Goal: Task Accomplishment & Management: Complete application form

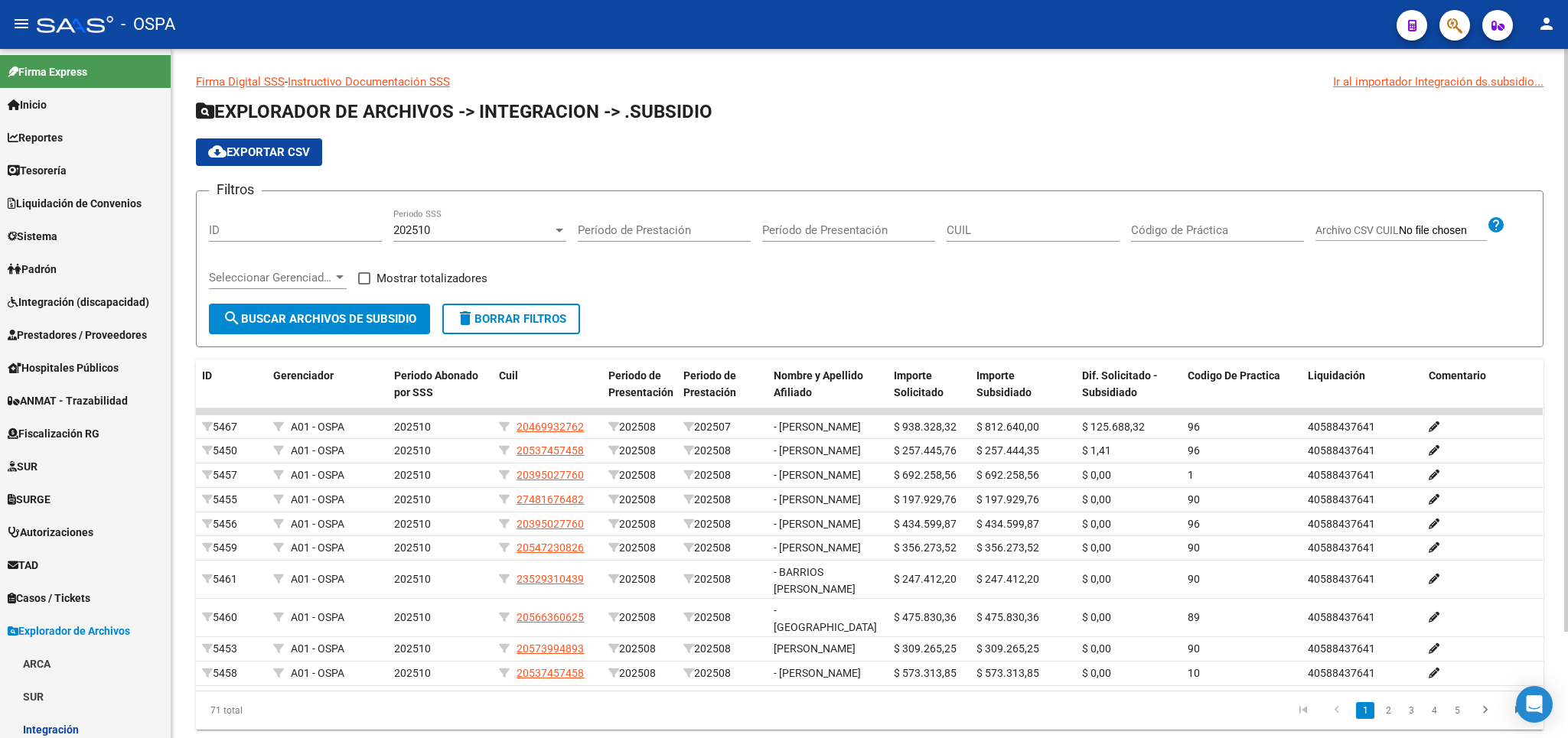
scroll to position [172, 0]
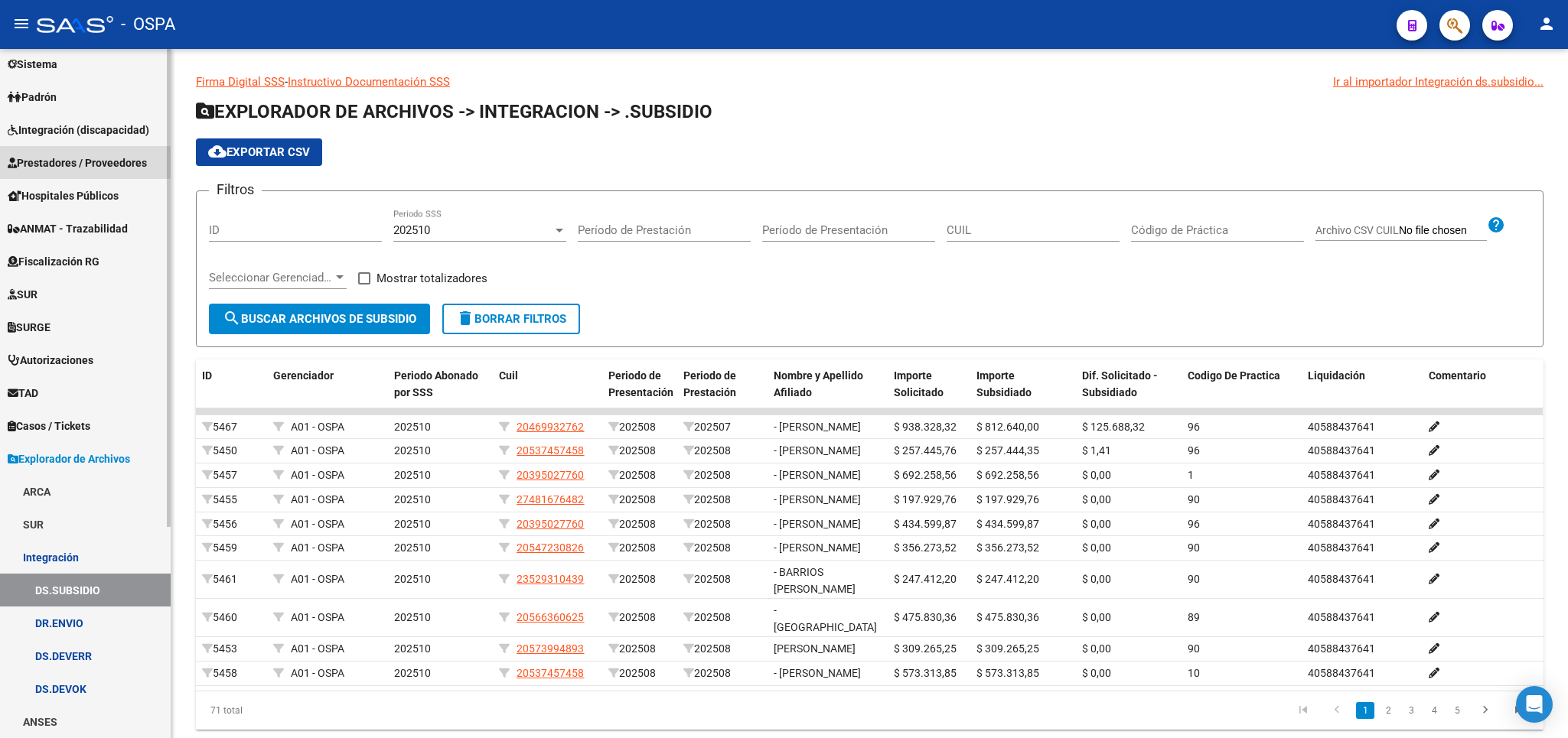
click at [44, 163] on span "Prestadores / Proveedores" at bounding box center [76, 163] width 139 height 17
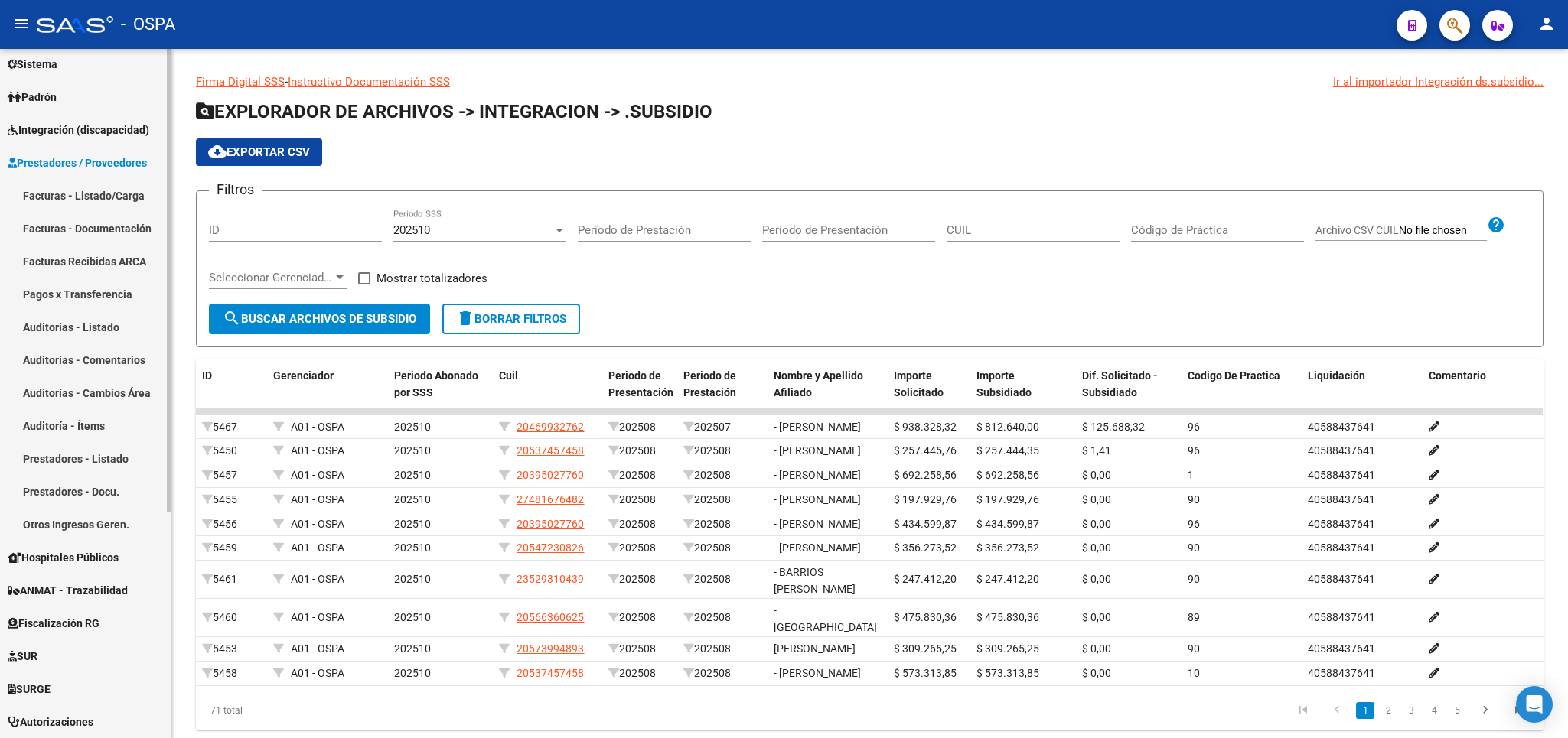
click at [53, 202] on link "Facturas - Listado/Carga" at bounding box center [85, 195] width 171 height 33
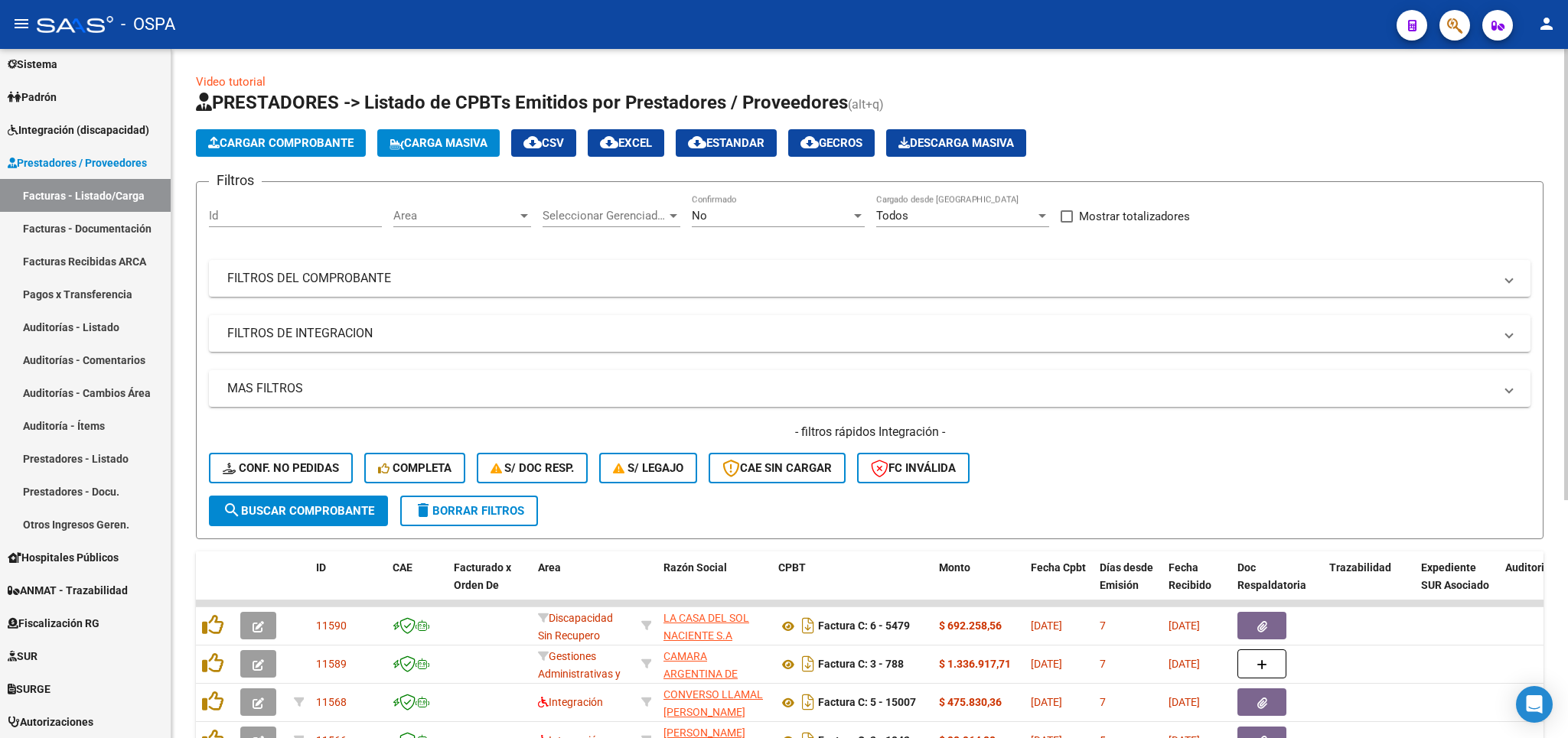
click at [828, 215] on div "No" at bounding box center [771, 215] width 159 height 14
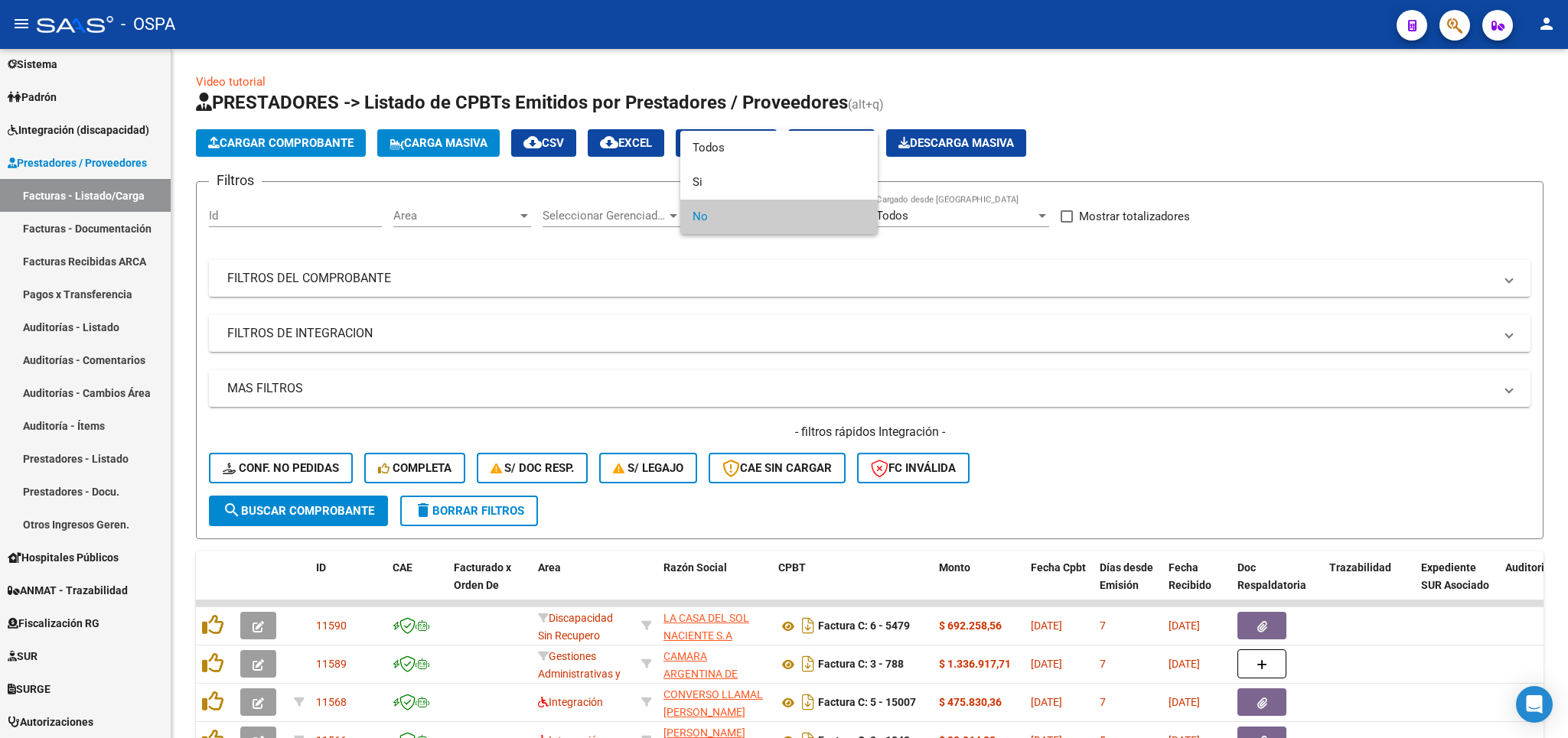
click at [808, 275] on div at bounding box center [784, 369] width 1568 height 738
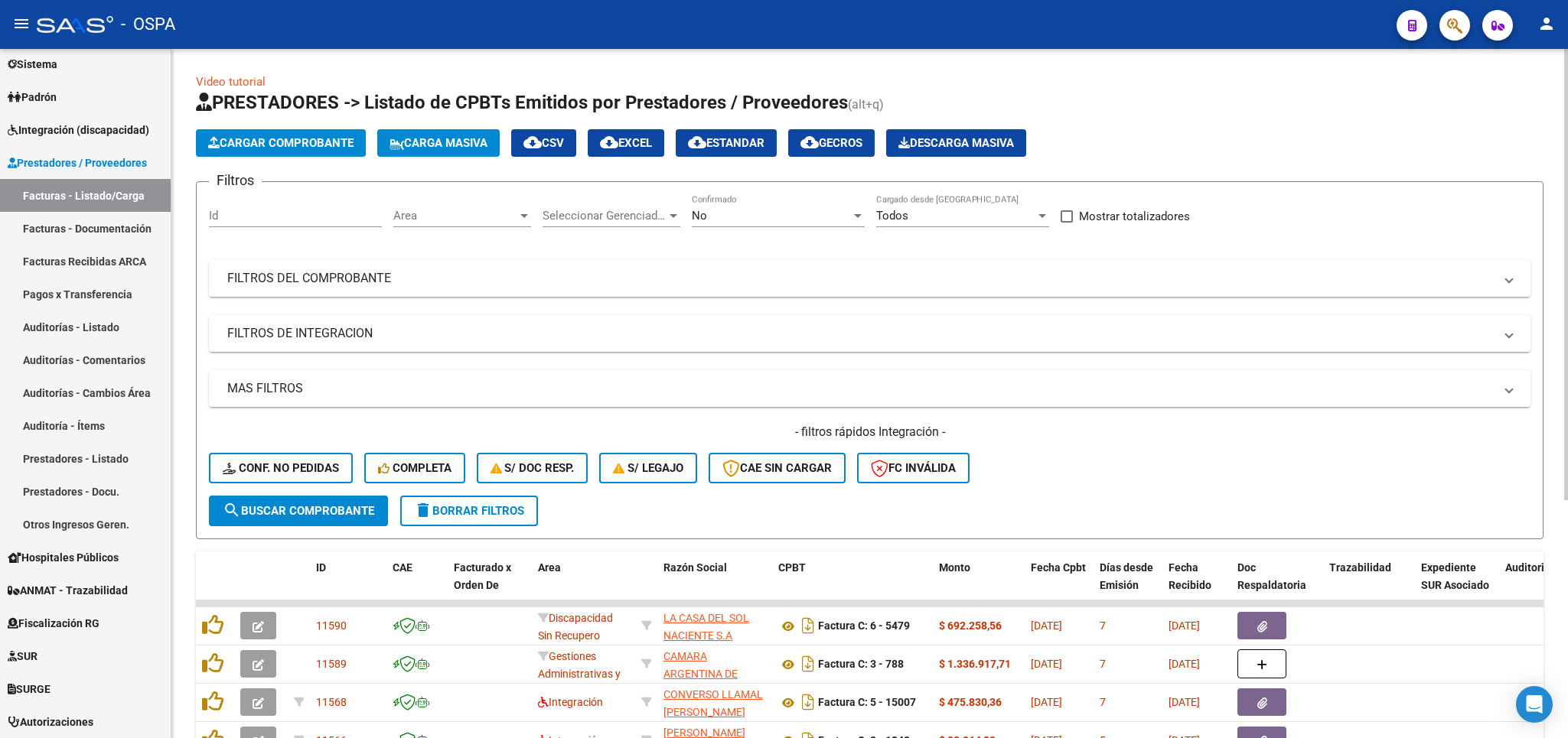
click at [685, 281] on mat-panel-title "FILTROS DEL COMPROBANTE" at bounding box center [861, 278] width 1266 height 17
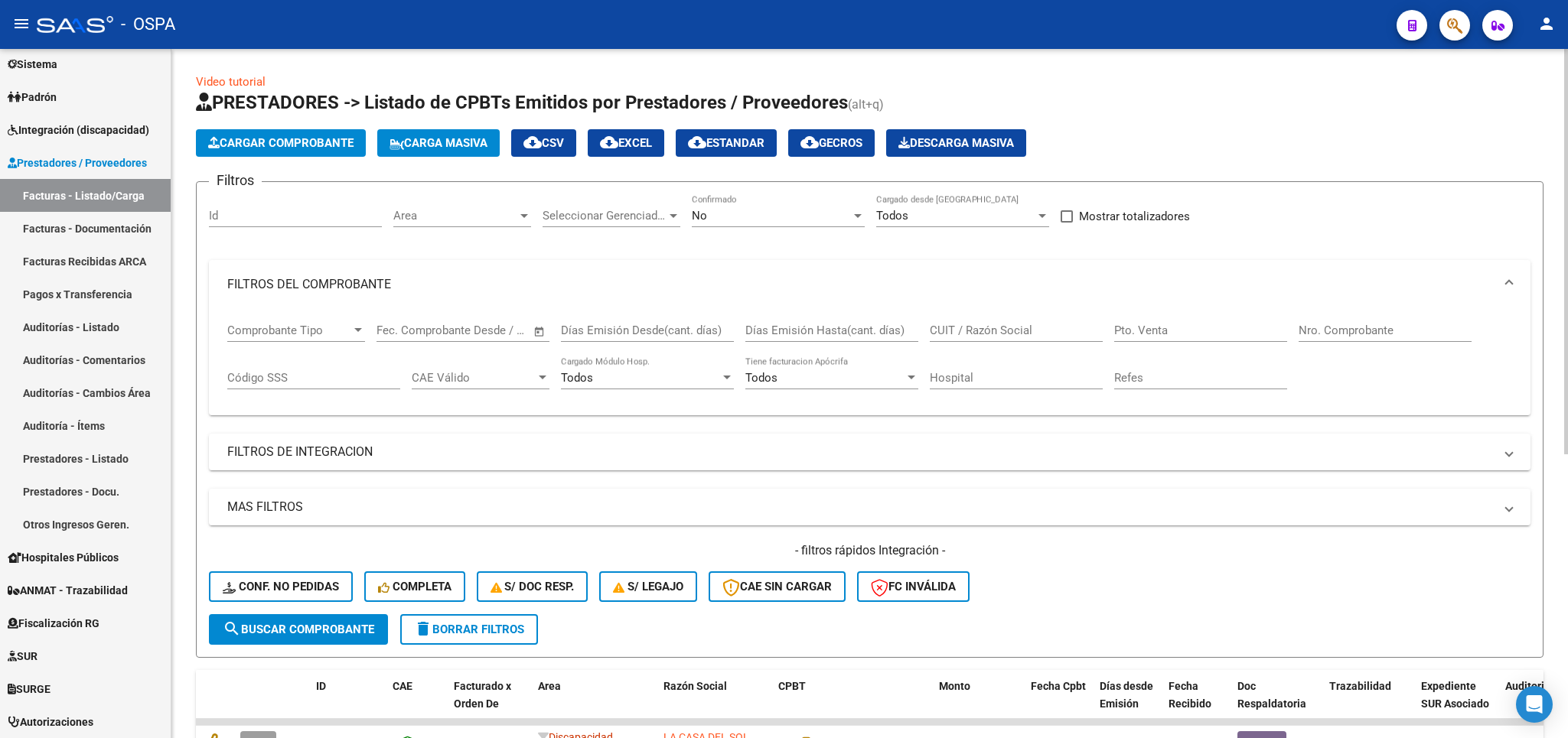
click at [984, 320] on div "CUIT / Razón Social" at bounding box center [1016, 325] width 173 height 33
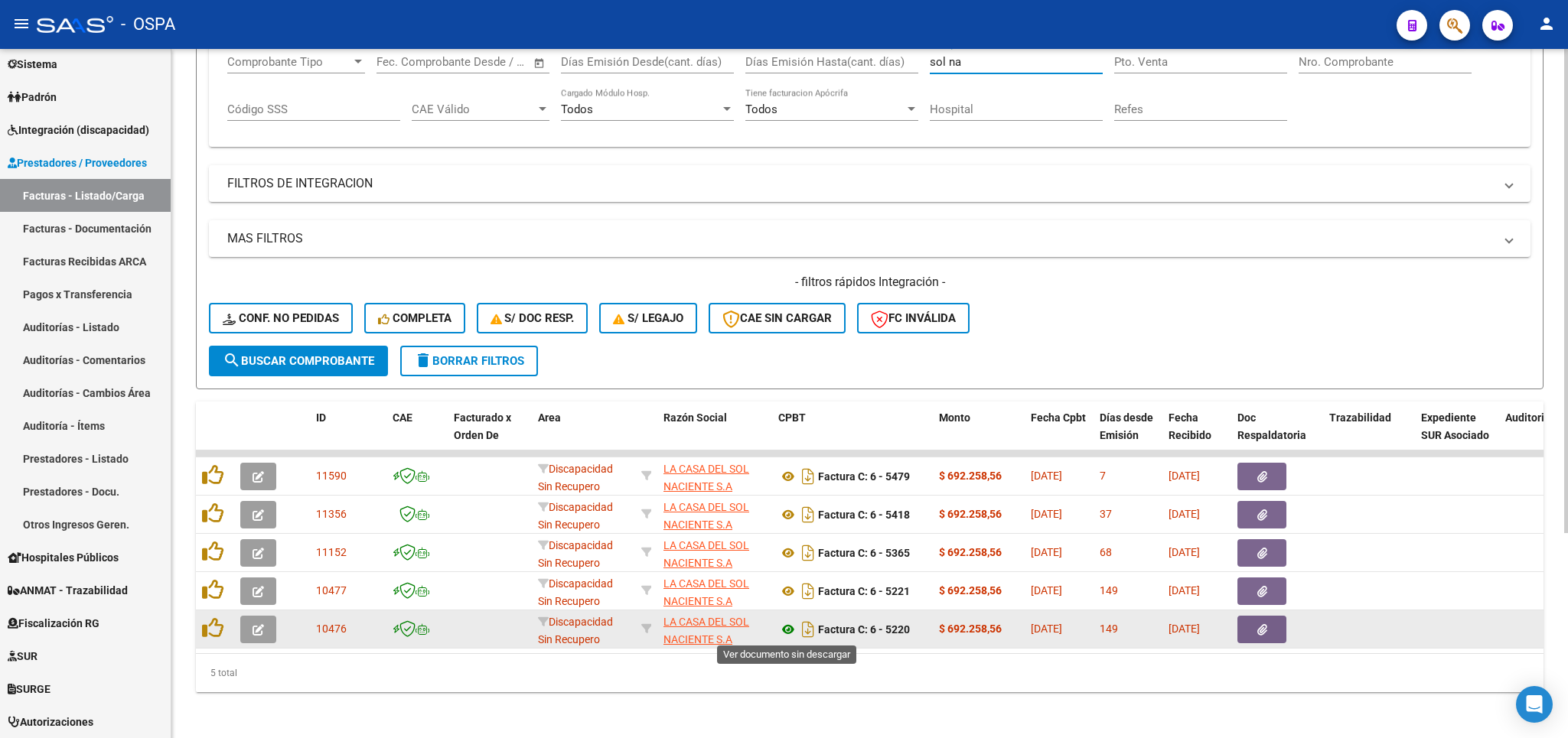
type input "sol na"
click at [788, 632] on icon at bounding box center [788, 629] width 20 height 19
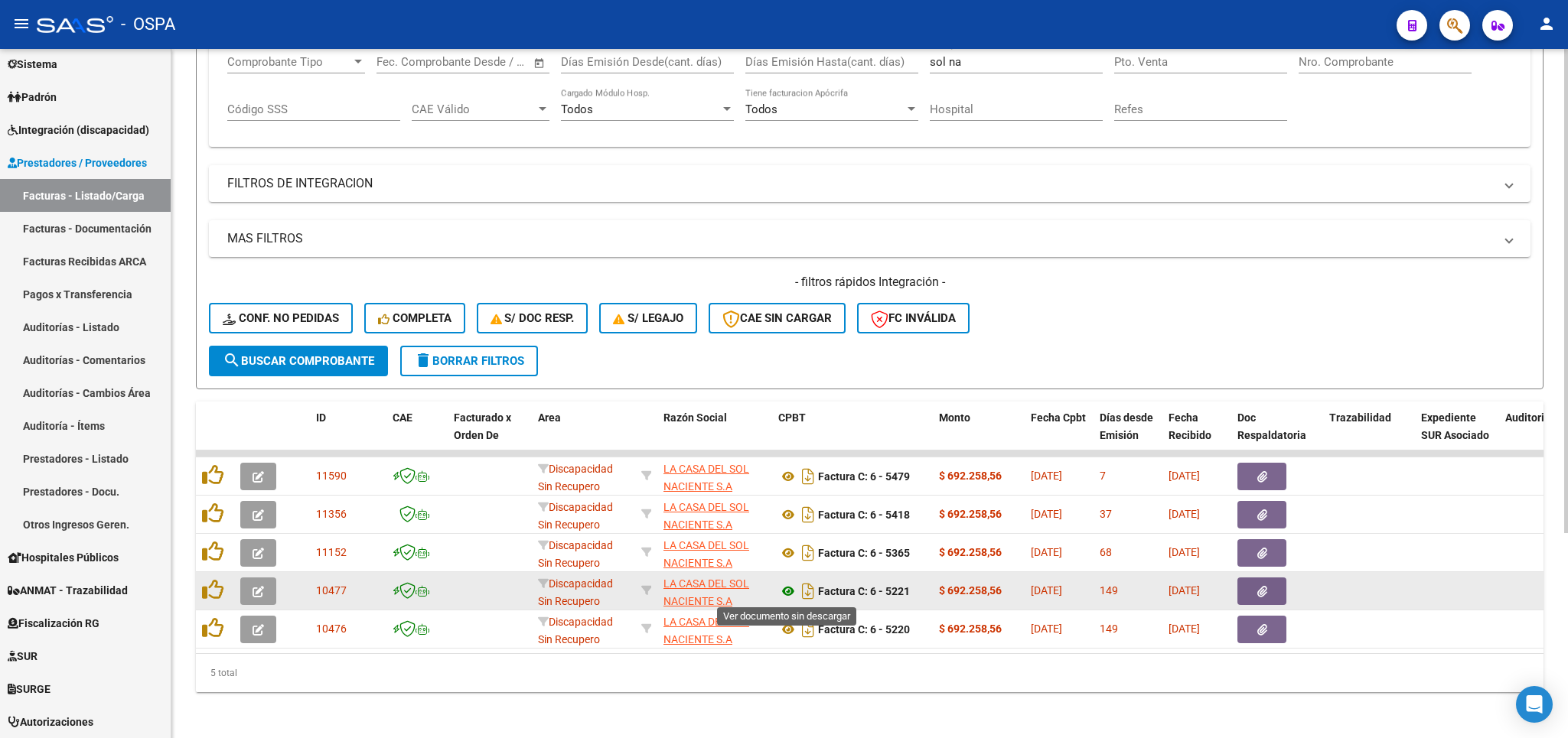
click at [791, 590] on icon at bounding box center [788, 591] width 20 height 19
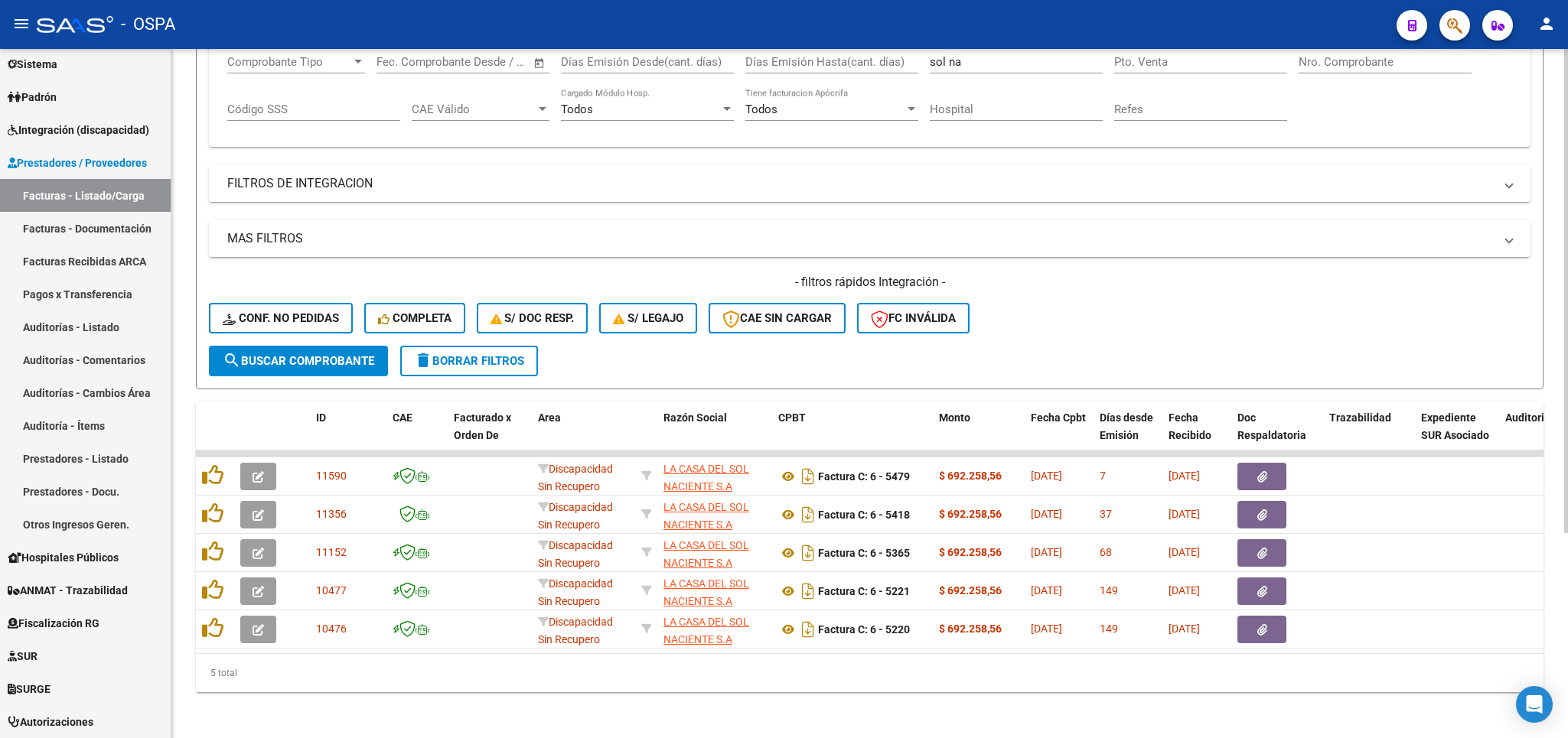
scroll to position [0, 0]
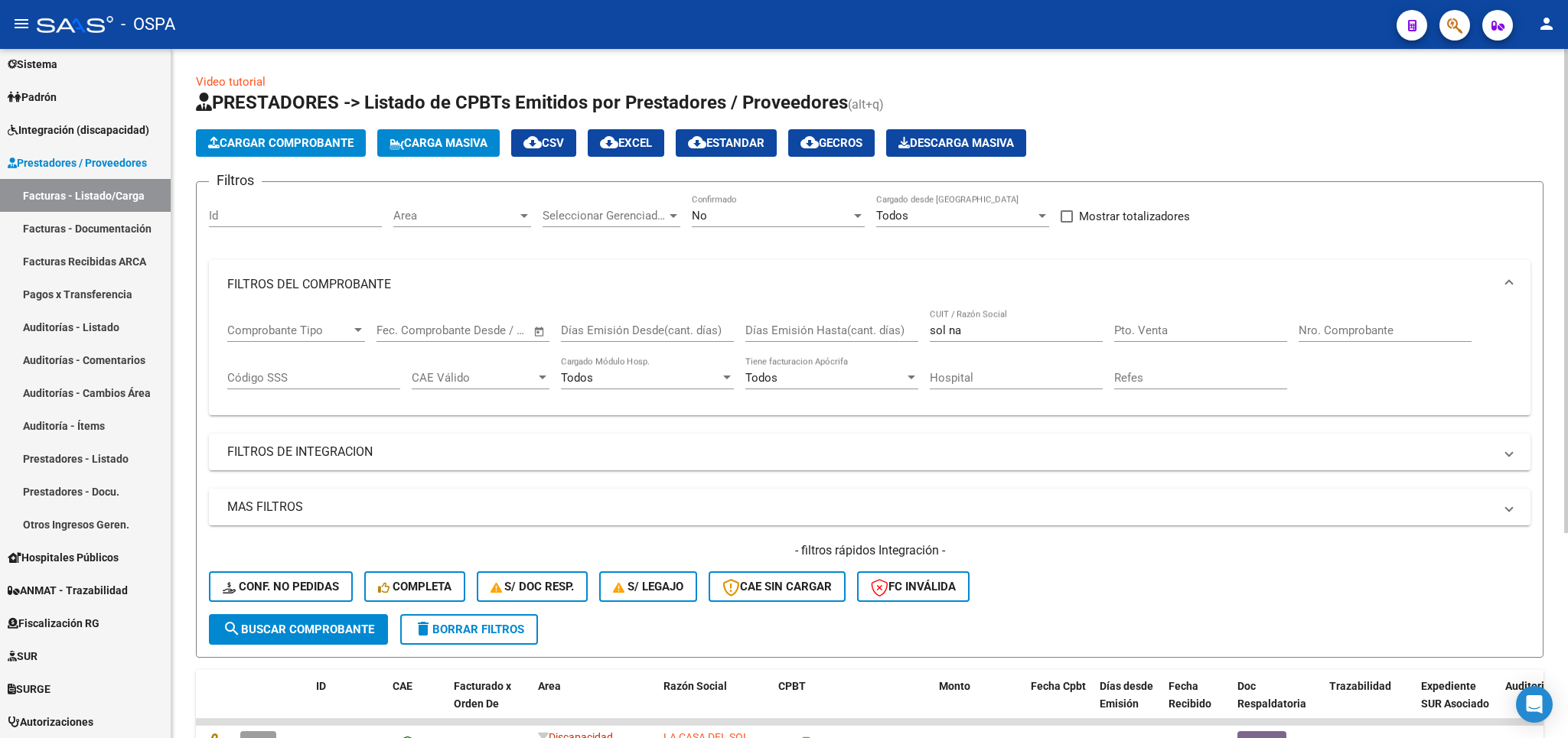
click at [823, 217] on div "No" at bounding box center [771, 215] width 159 height 14
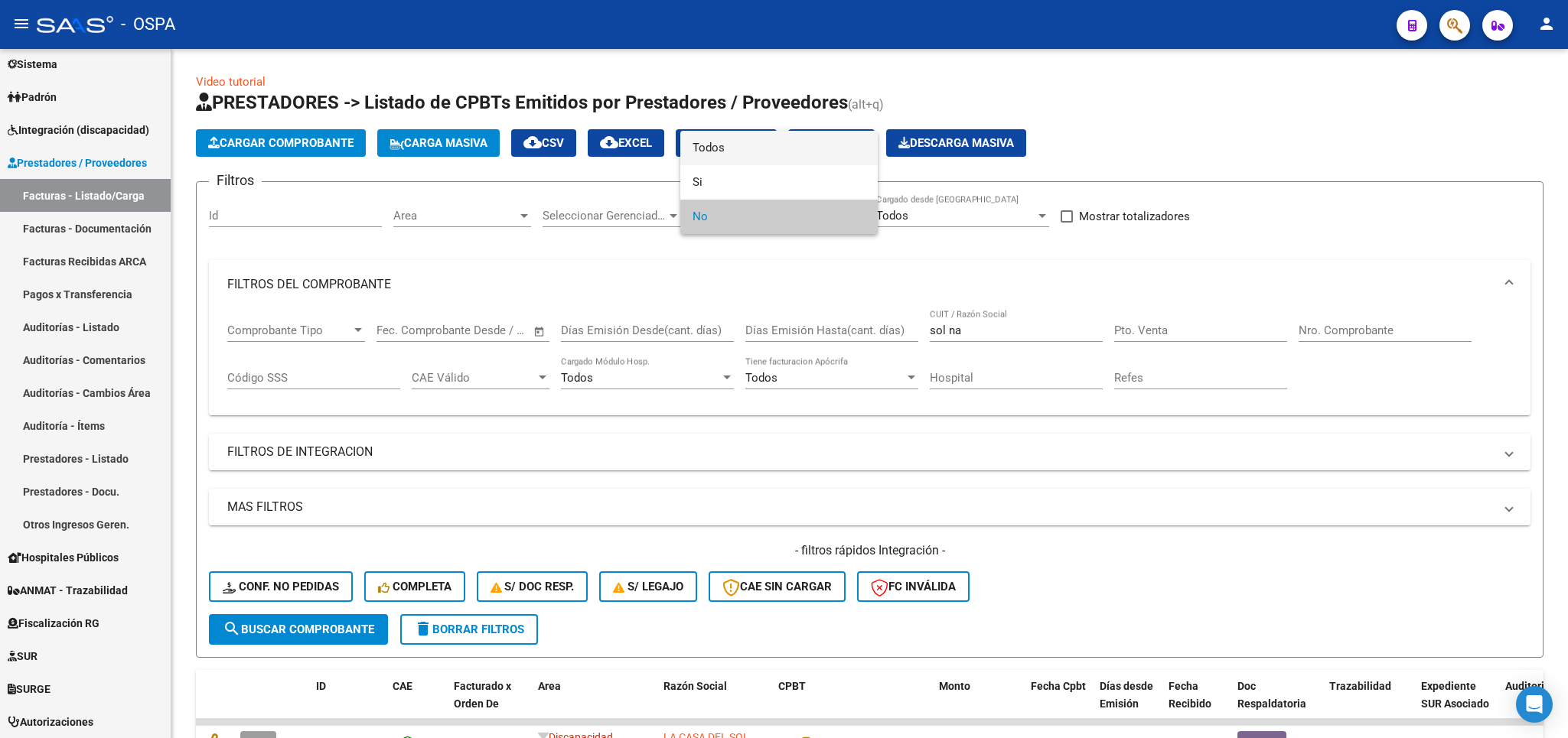
click at [787, 158] on span "Todos" at bounding box center [779, 148] width 173 height 34
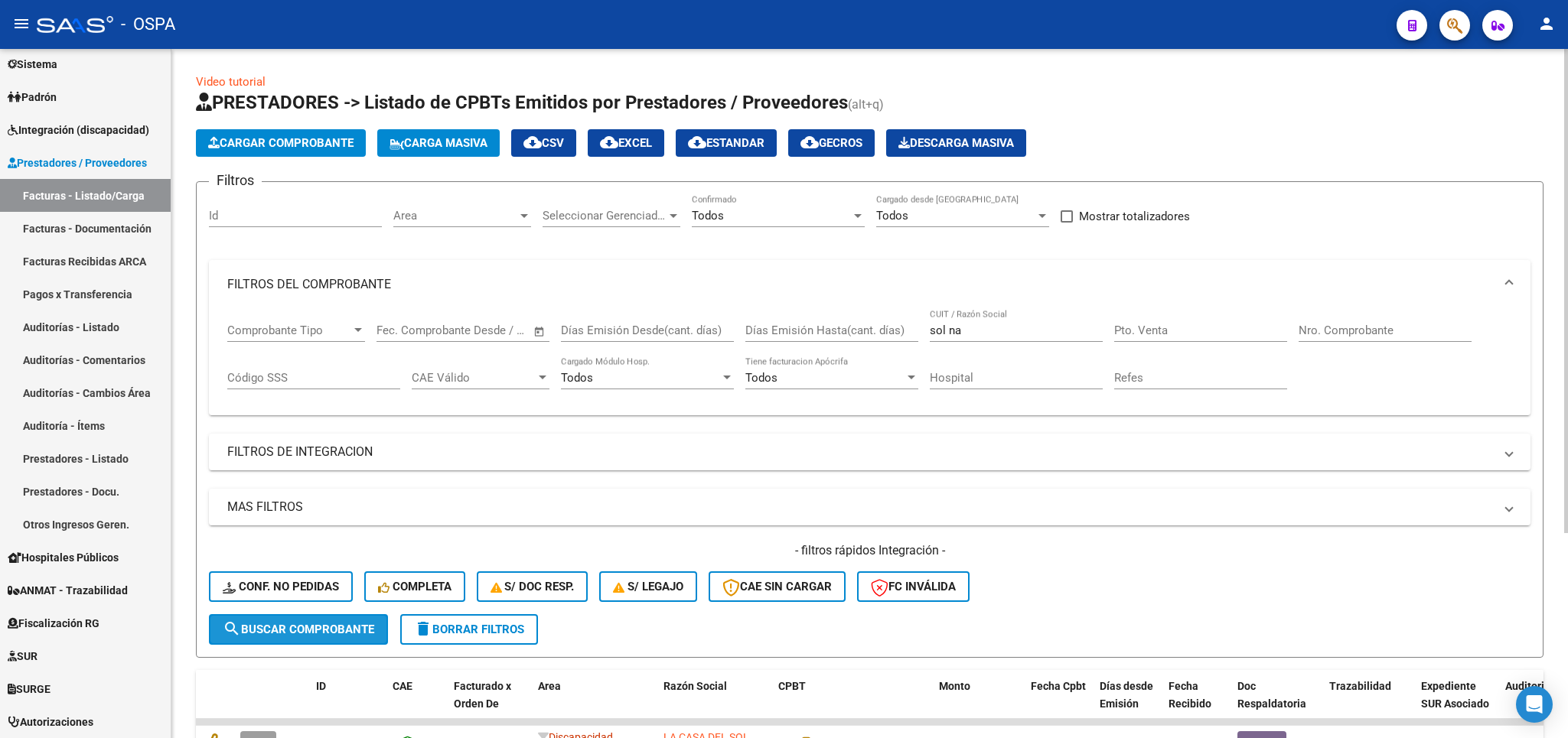
click at [289, 628] on span "search Buscar Comprobante" at bounding box center [298, 629] width 151 height 14
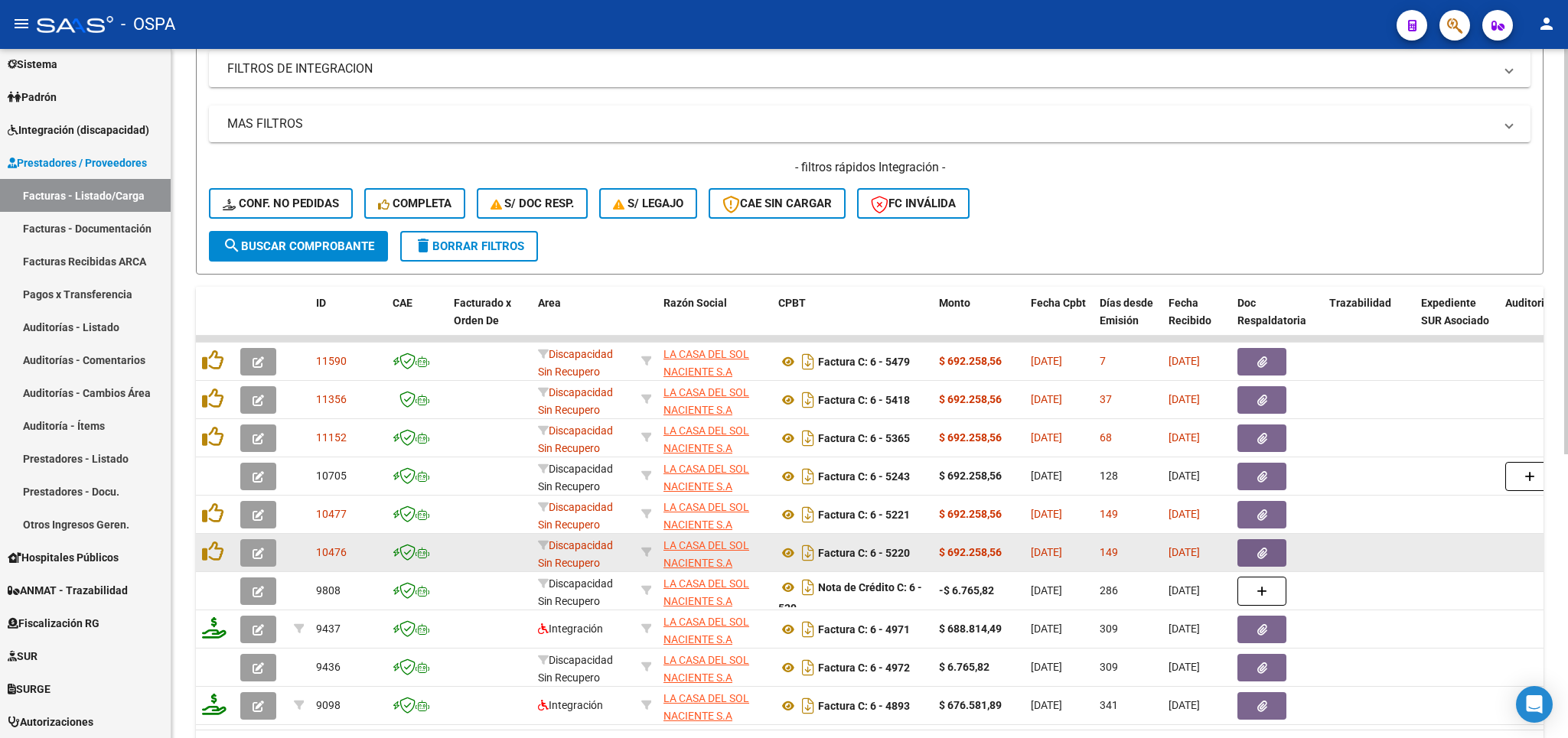
scroll to position [385, 0]
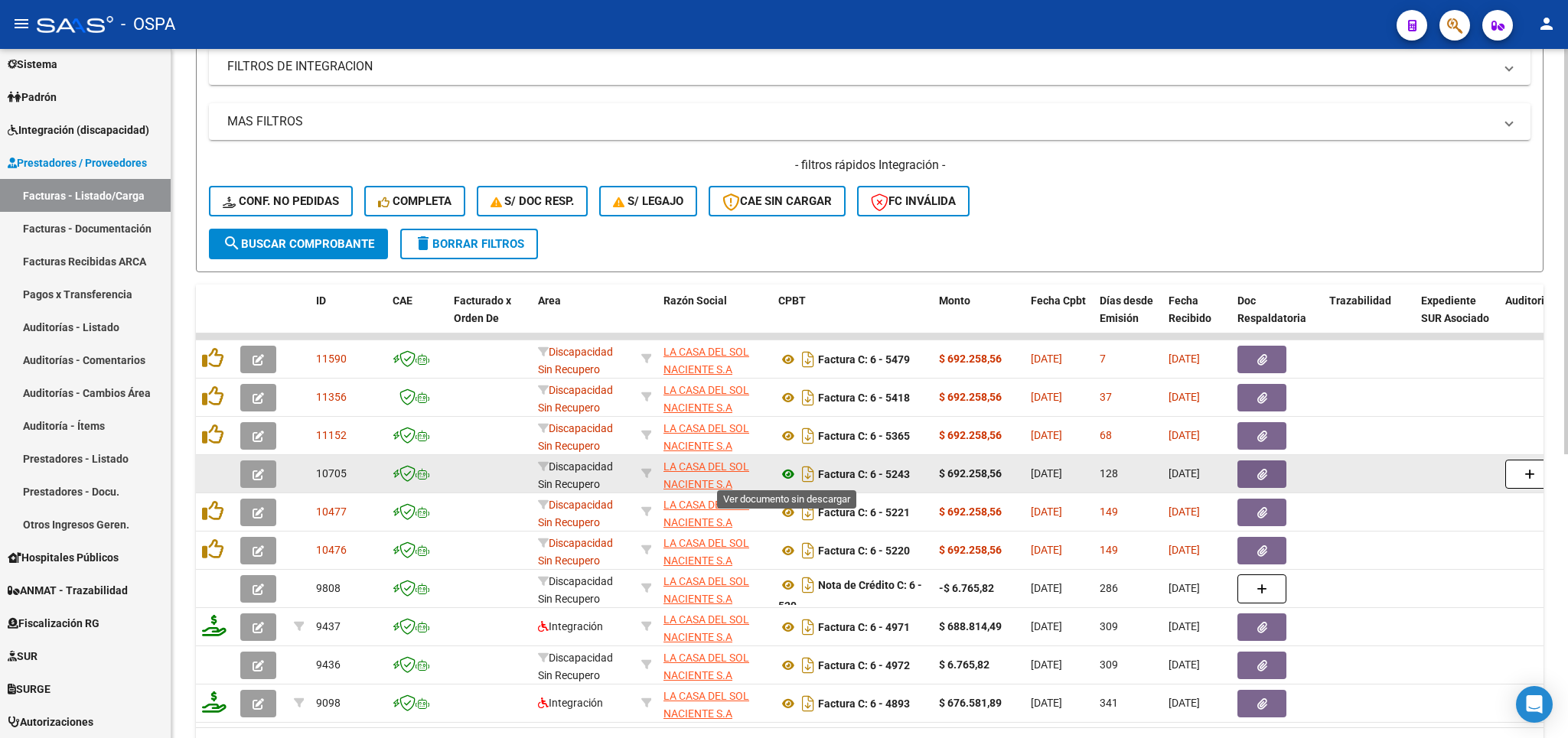
click at [787, 477] on icon at bounding box center [788, 474] width 20 height 19
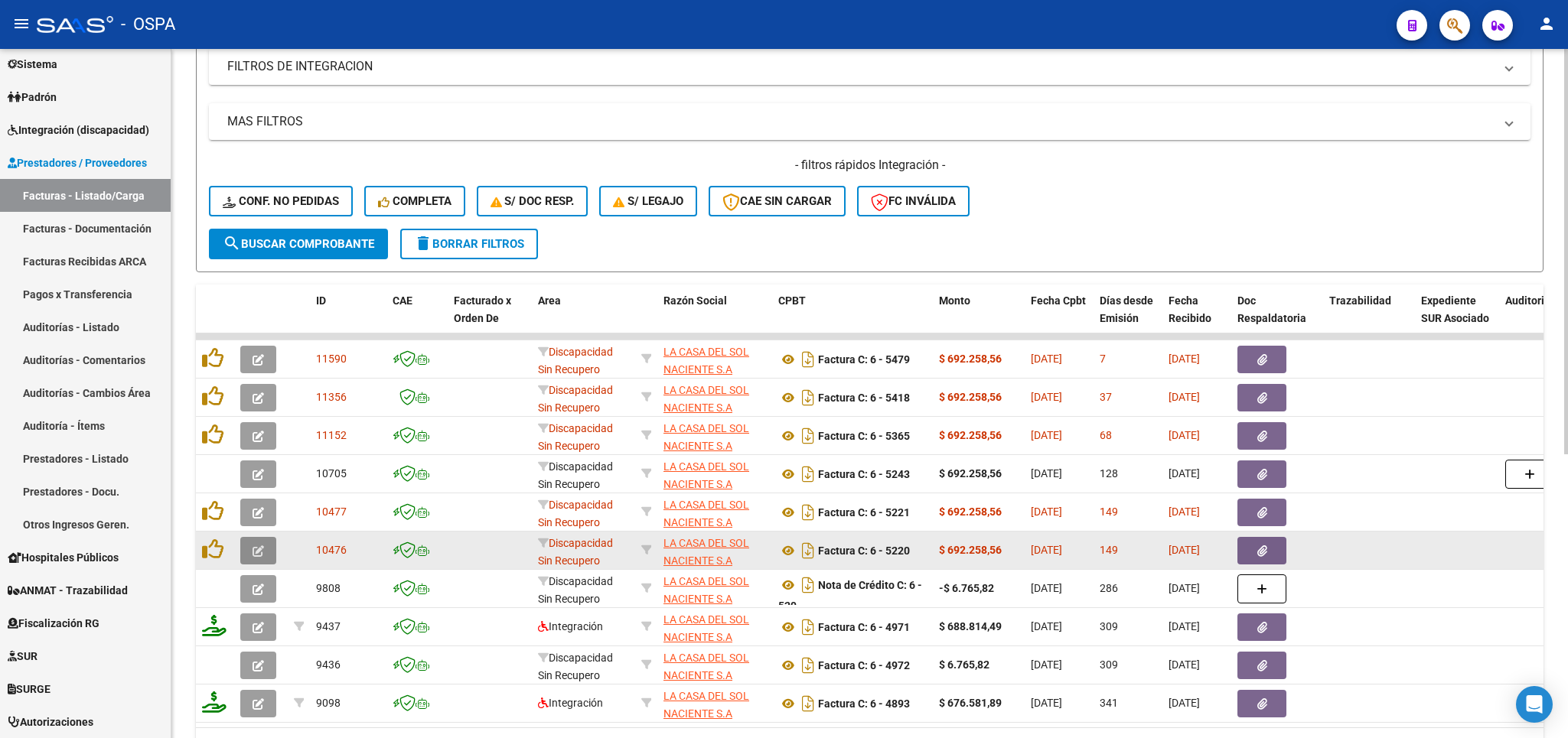
click at [254, 557] on icon "button" at bounding box center [258, 551] width 11 height 11
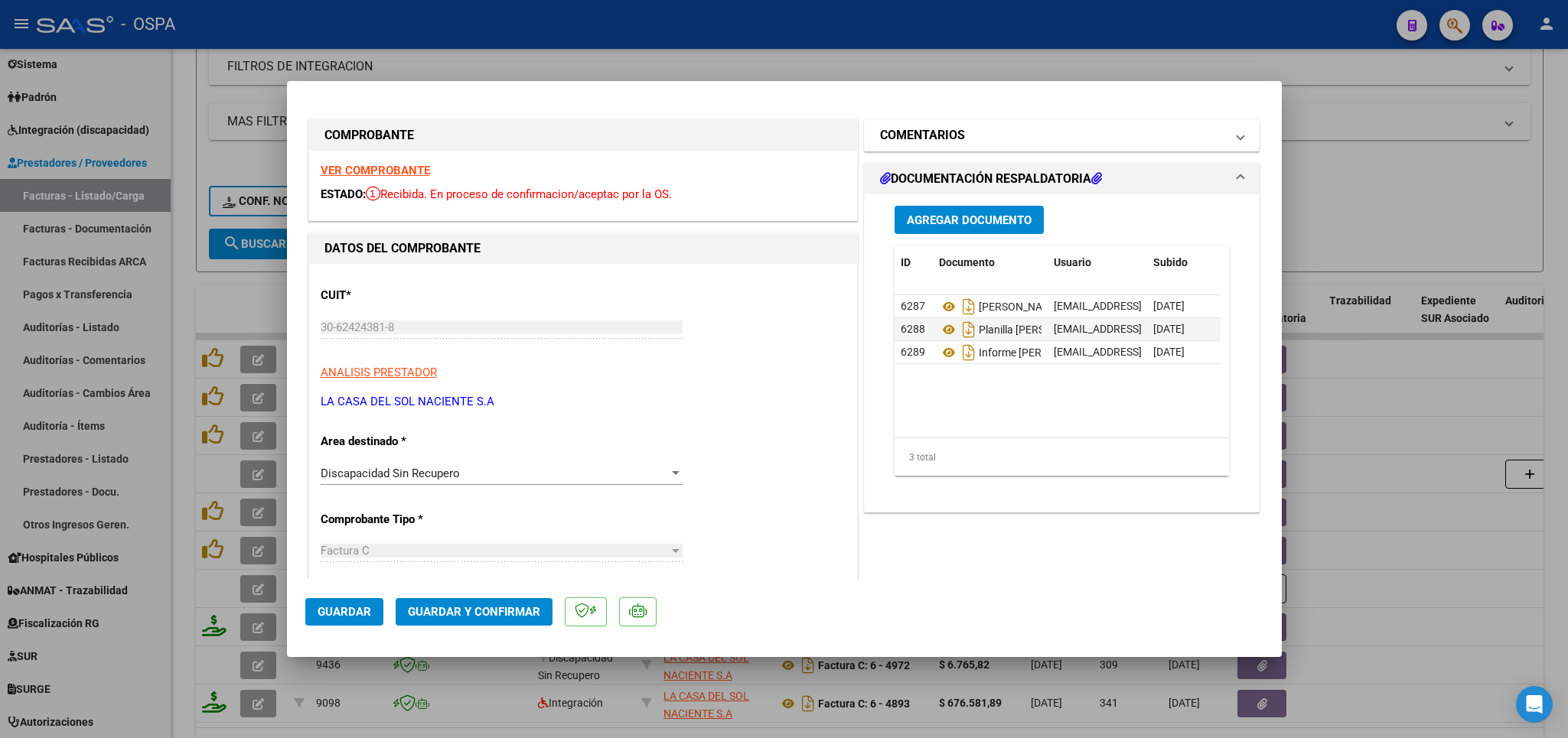
click at [1053, 137] on mat-panel-title "COMENTARIOS" at bounding box center [1052, 135] width 345 height 19
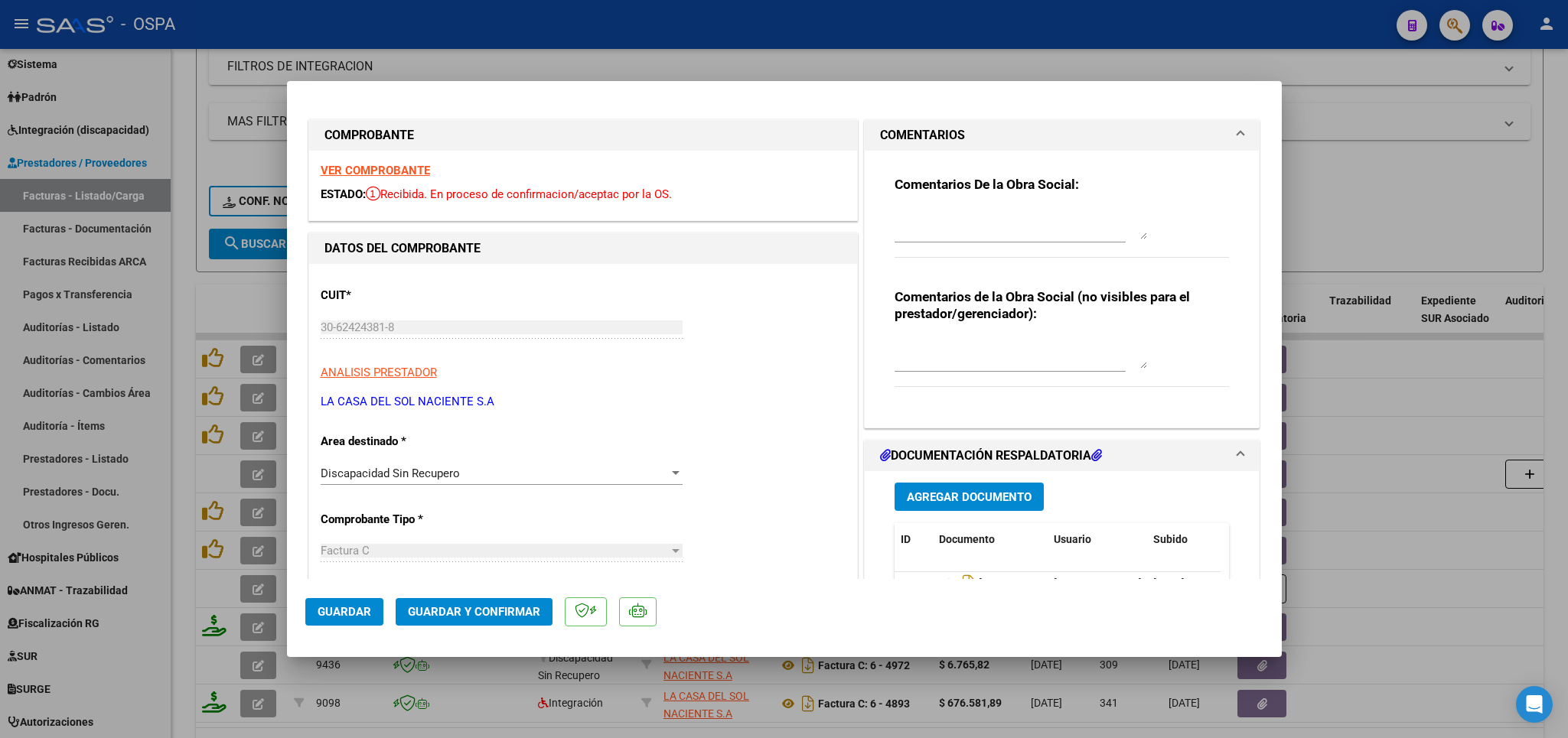
click at [1468, 192] on div at bounding box center [784, 369] width 1568 height 738
type input "$ 0,00"
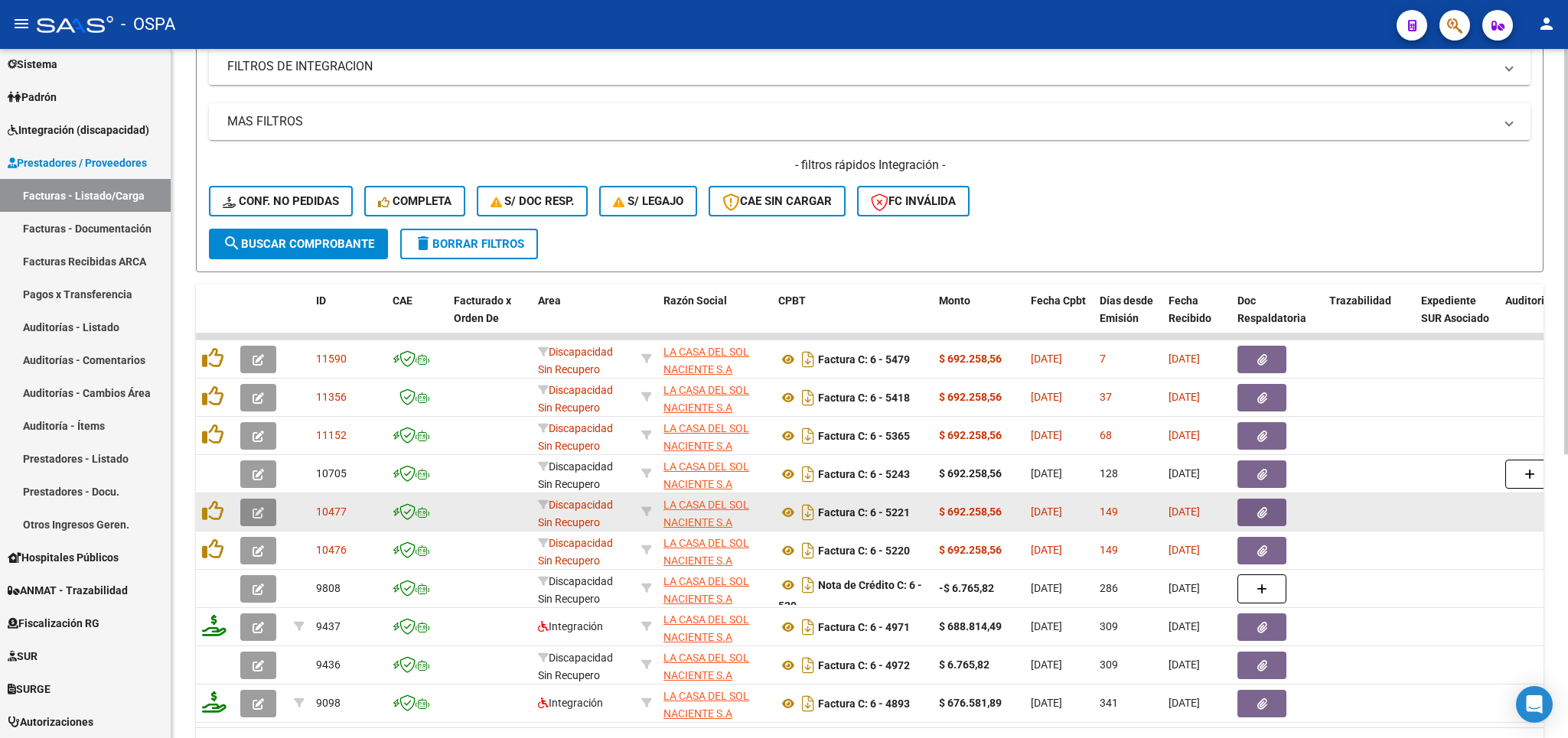
click at [264, 519] on icon "button" at bounding box center [258, 513] width 11 height 11
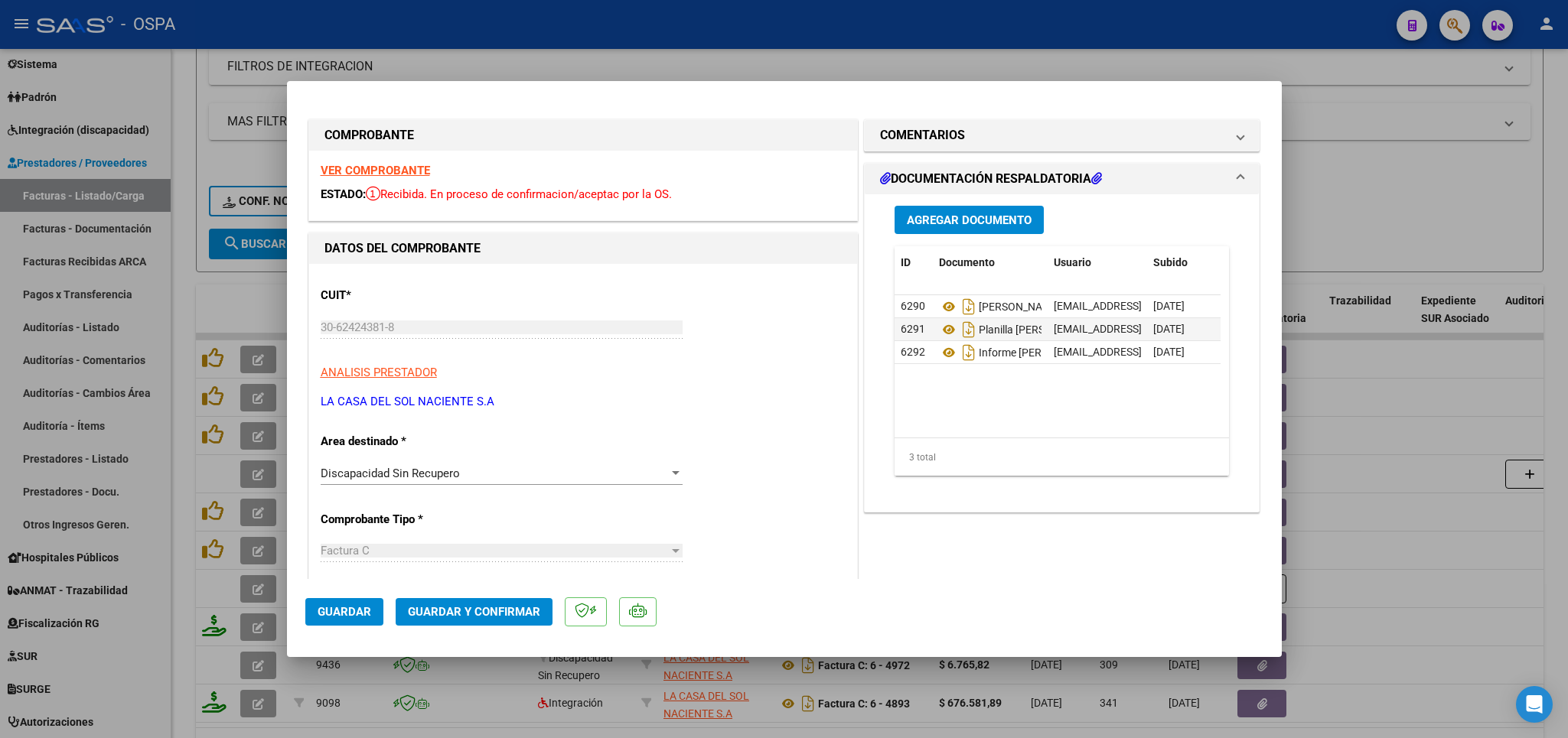
click at [1373, 186] on div at bounding box center [784, 369] width 1568 height 738
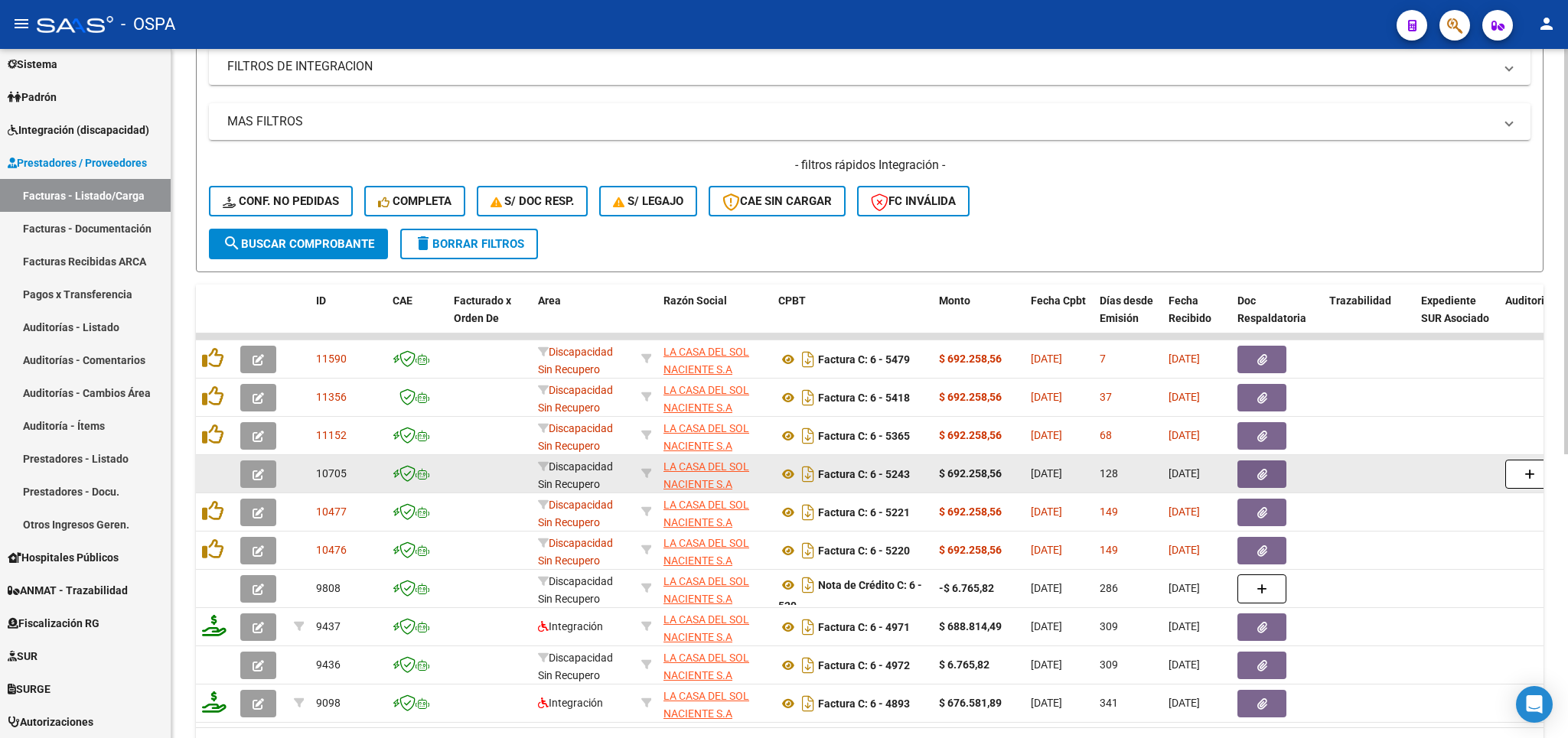
click at [263, 476] on icon "button" at bounding box center [258, 475] width 11 height 11
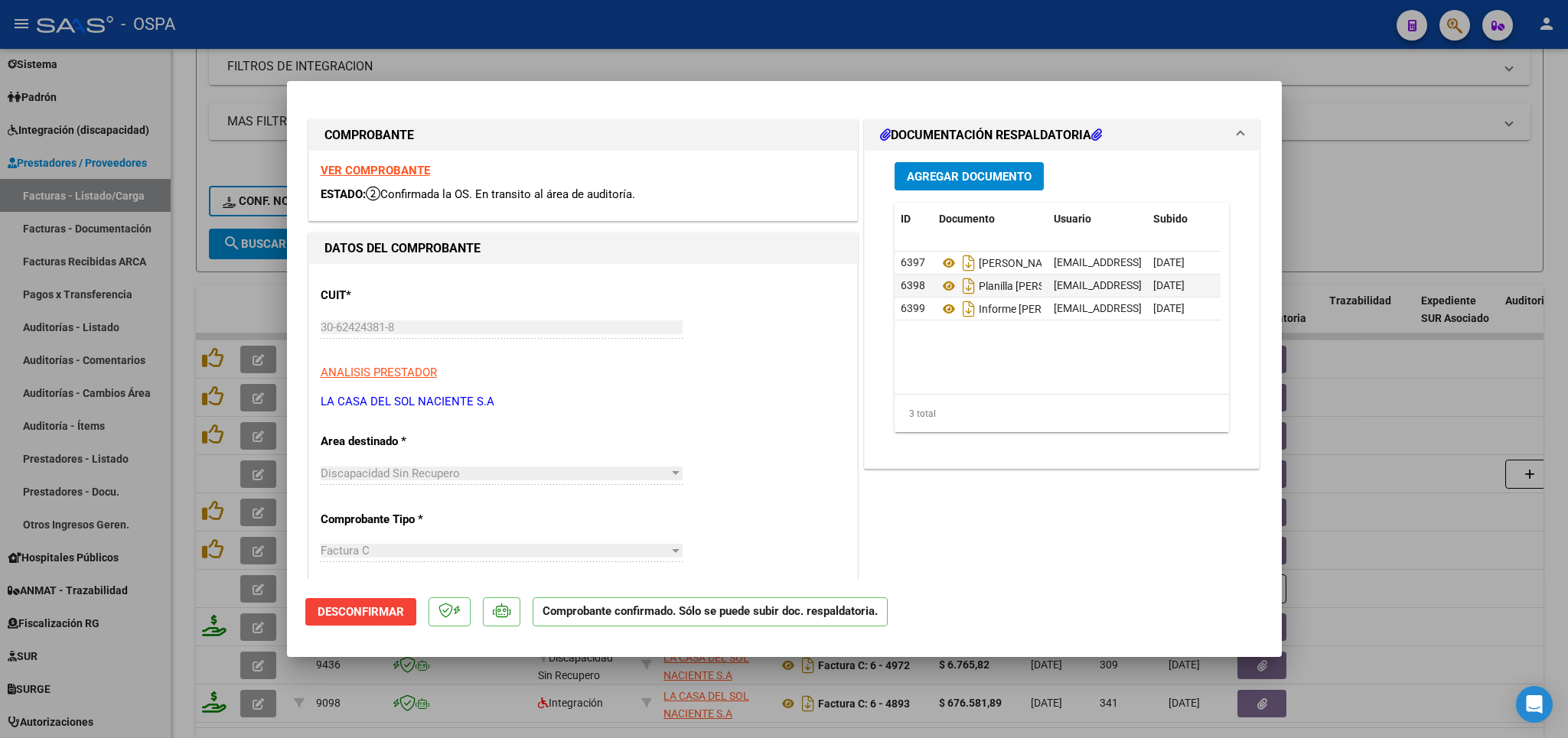
click at [1370, 186] on div at bounding box center [784, 369] width 1568 height 738
